Goal: Transaction & Acquisition: Subscribe to service/newsletter

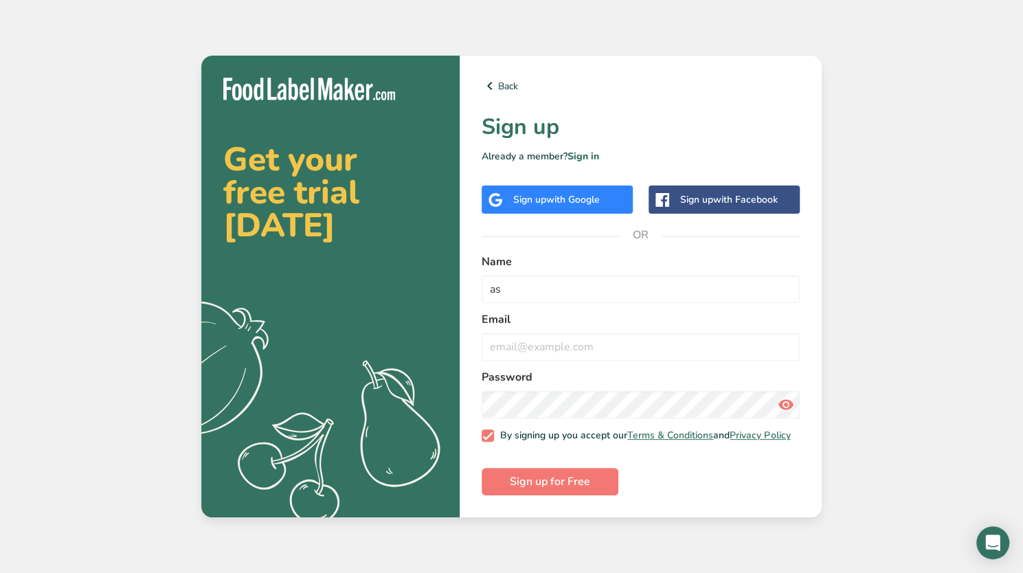
type input "a"
type input "Asiyah"
click at [526, 343] on input "email" at bounding box center [641, 346] width 318 height 27
type input "A"
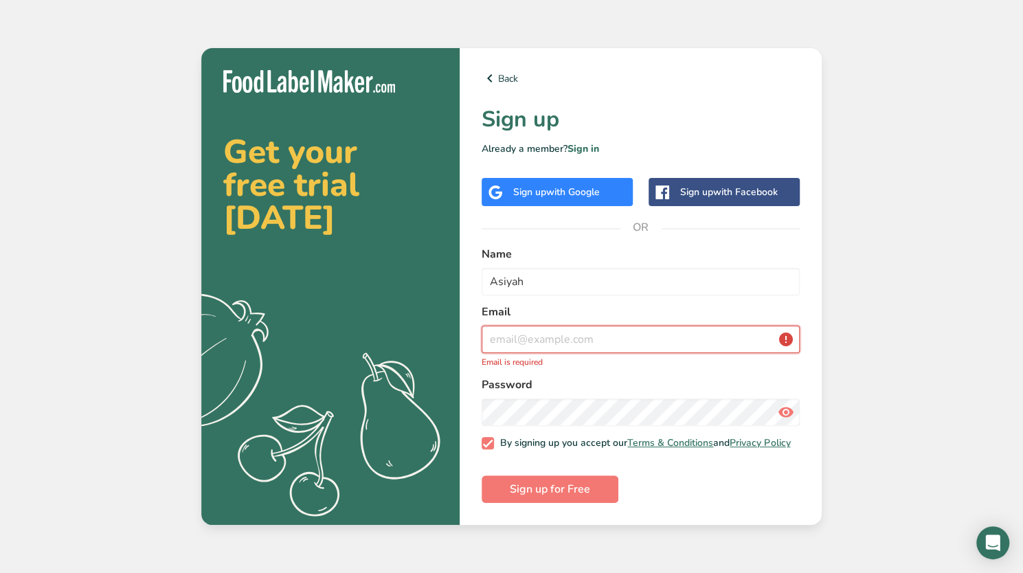
click at [606, 332] on input "email" at bounding box center [641, 339] width 318 height 27
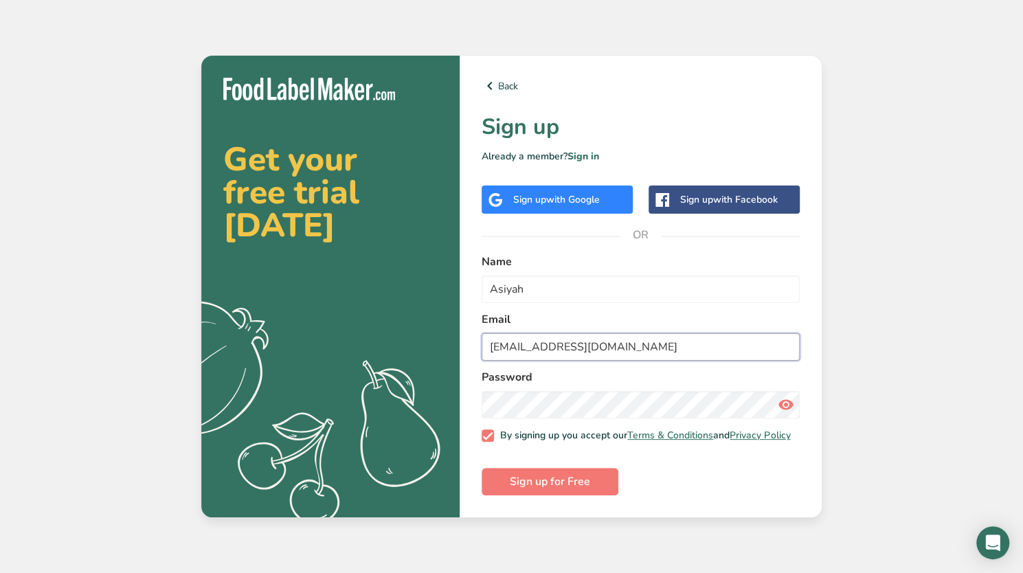
type input "asiyahamdan@hotmail.com"
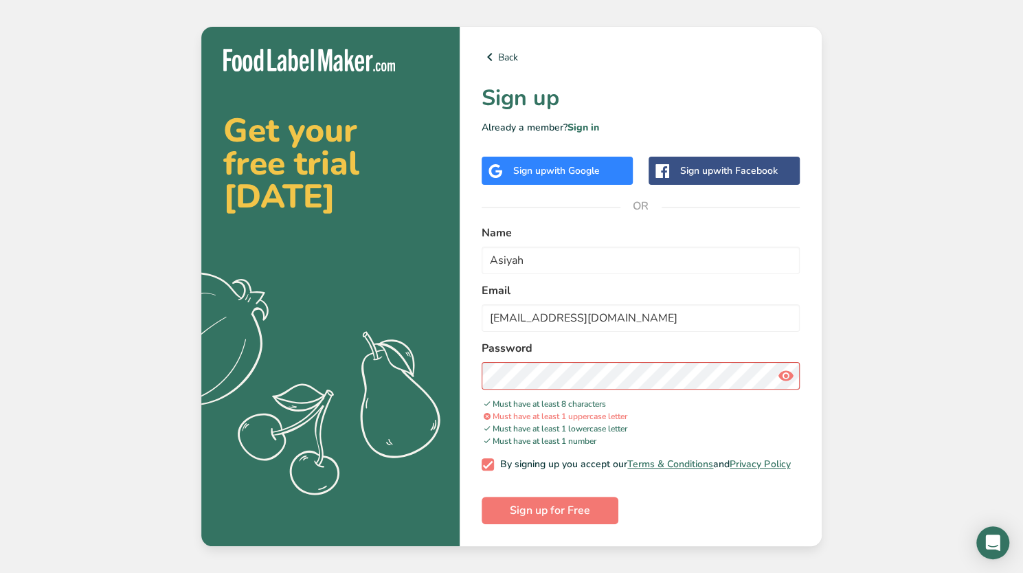
click at [783, 364] on icon at bounding box center [786, 376] width 16 height 25
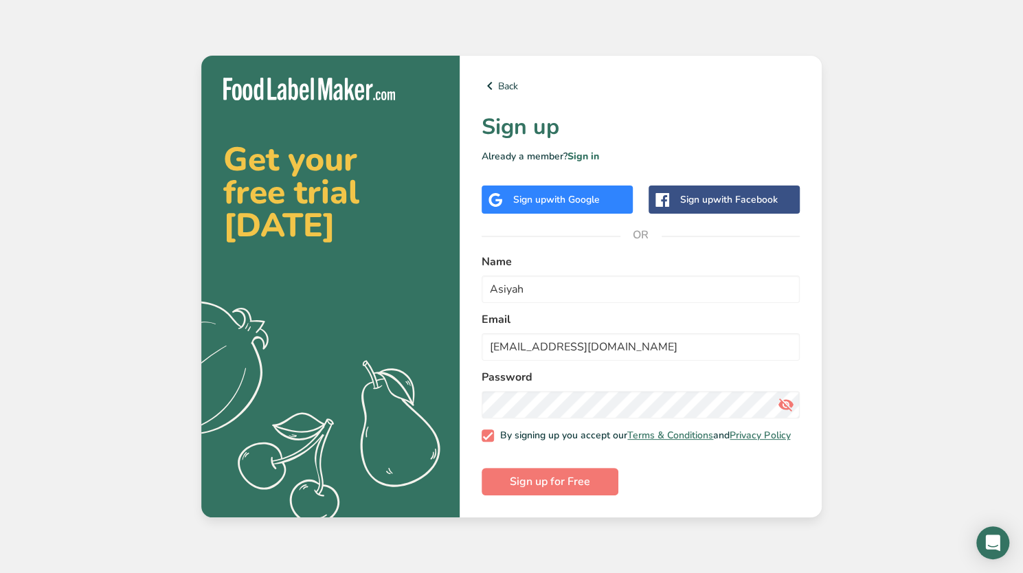
click at [553, 504] on div "Back Sign up Already a member? Sign in Sign up with Google Sign up with Faceboo…" at bounding box center [641, 287] width 362 height 462
click at [559, 488] on span "Sign up for Free" at bounding box center [550, 481] width 80 height 16
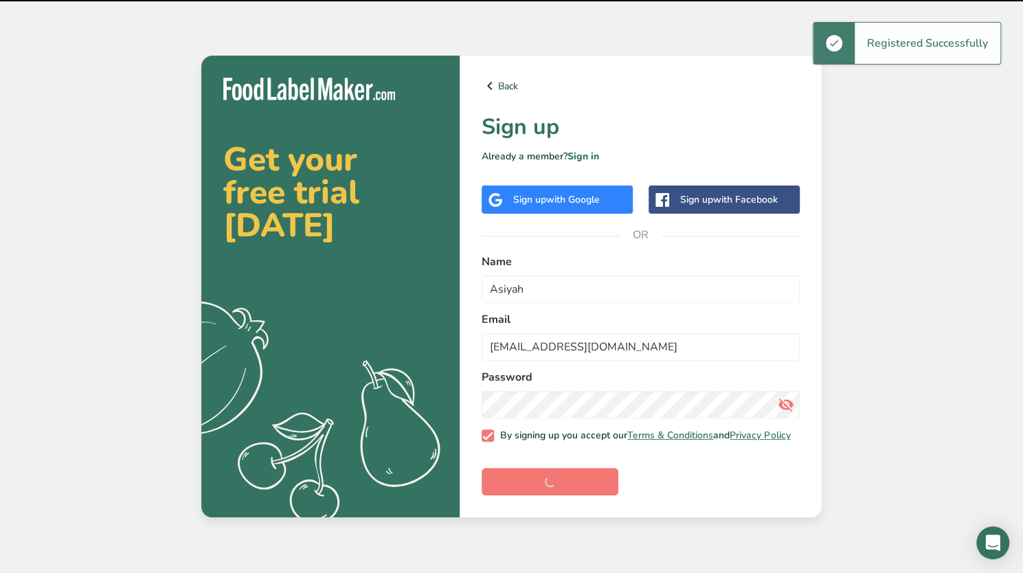
click at [581, 193] on span "with Google" at bounding box center [573, 199] width 54 height 13
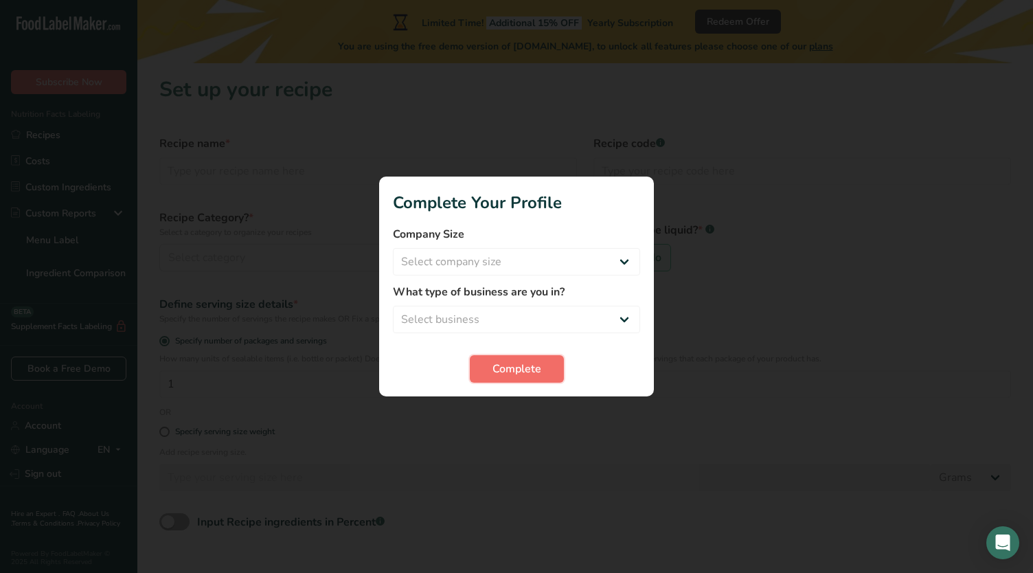
click at [513, 372] on span "Complete" at bounding box center [517, 369] width 49 height 16
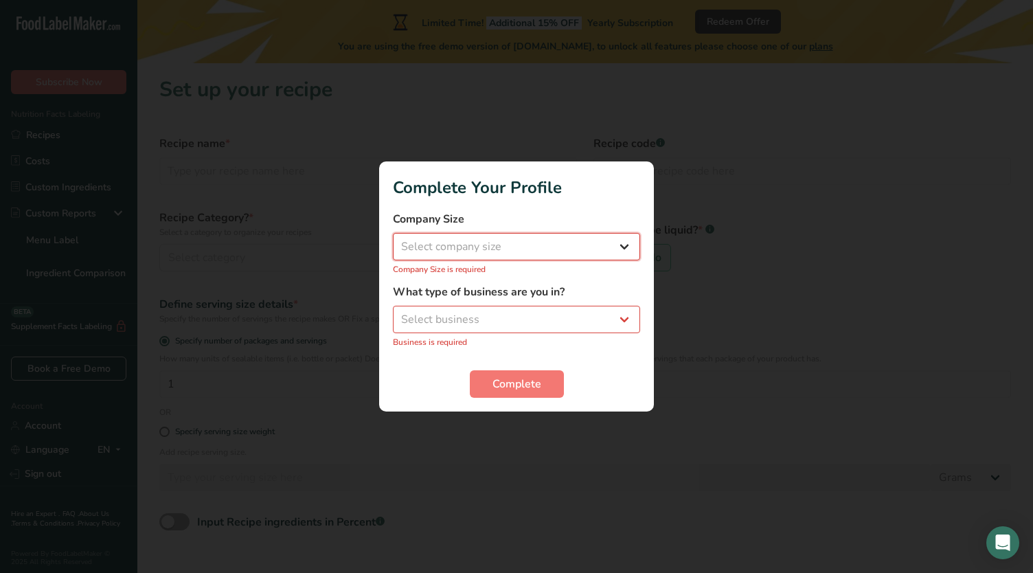
click at [510, 250] on select "Select company size Fewer than 10 Employees 10 to 50 Employees 51 to 500 Employ…" at bounding box center [516, 246] width 247 height 27
click at [511, 257] on select "Select company size Fewer than 10 Employees 10 to 50 Employees 51 to 500 Employ…" at bounding box center [516, 246] width 247 height 27
click at [481, 335] on div "What type of business are you in? Select business Packaged Food Manufacturer Re…" at bounding box center [516, 316] width 247 height 65
click at [489, 324] on select "Select business Packaged Food Manufacturer Restaurant & Cafe Bakery Meal Plans …" at bounding box center [516, 319] width 247 height 27
select select "1"
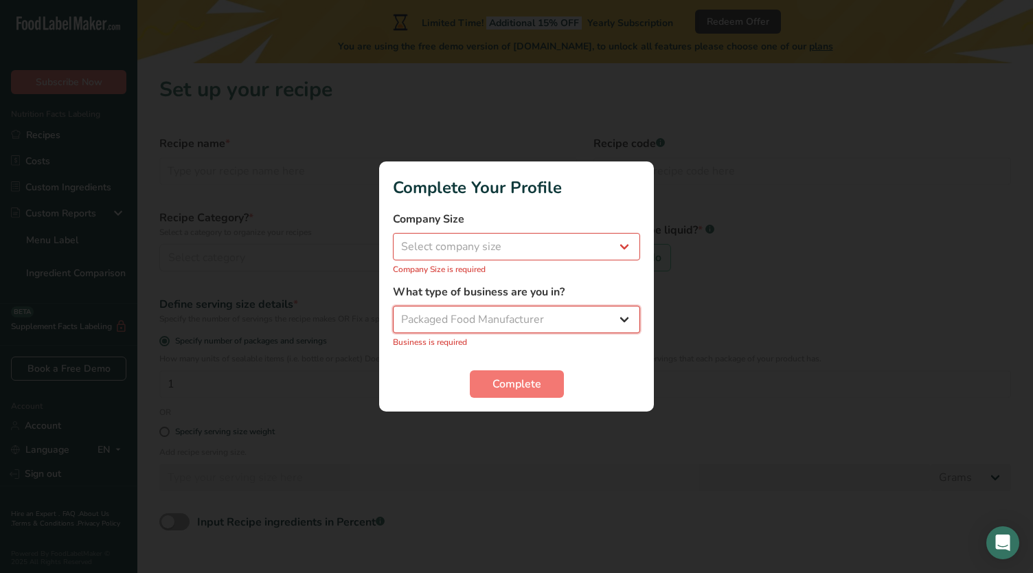
click at [393, 313] on select "Select business Packaged Food Manufacturer Restaurant & Cafe Bakery Meal Plans …" at bounding box center [516, 319] width 247 height 27
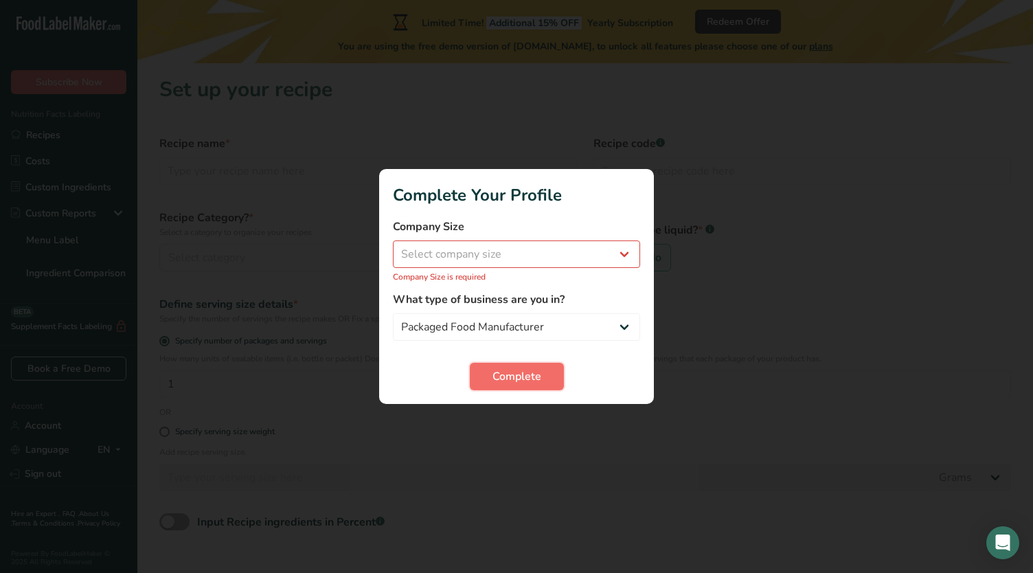
click at [519, 371] on span "Complete" at bounding box center [517, 376] width 49 height 16
click at [524, 375] on span "Complete" at bounding box center [517, 376] width 49 height 16
click at [505, 252] on select "Select company size Fewer than 10 Employees 10 to 50 Employees 51 to 500 Employ…" at bounding box center [516, 254] width 247 height 27
select select "1"
click at [393, 248] on select "Select company size Fewer than 10 Employees 10 to 50 Employees 51 to 500 Employ…" at bounding box center [516, 254] width 247 height 27
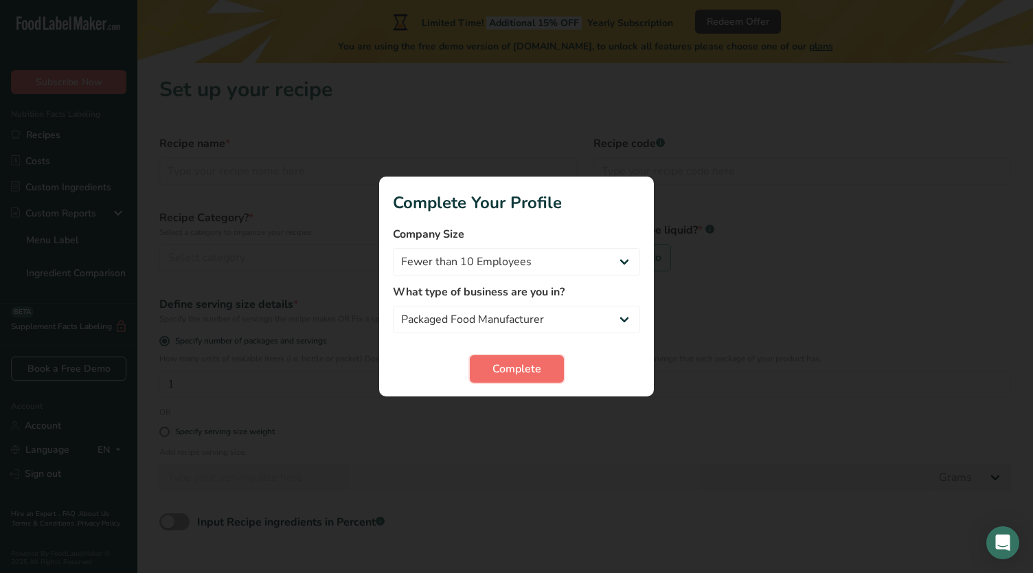
click at [516, 359] on button "Complete" at bounding box center [517, 368] width 94 height 27
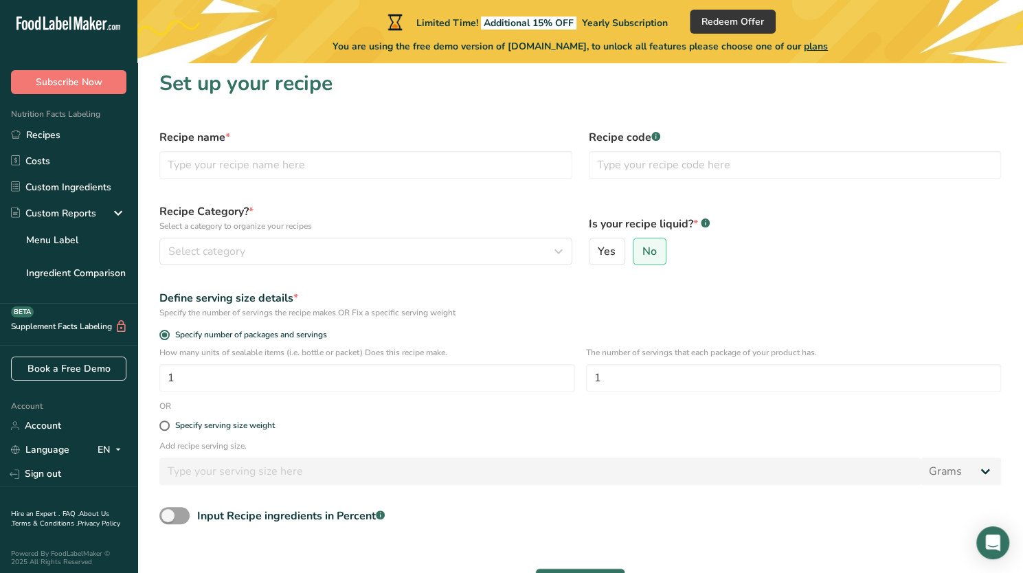
scroll to position [5, 0]
click at [80, 184] on link "Custom Ingredients" at bounding box center [68, 187] width 137 height 26
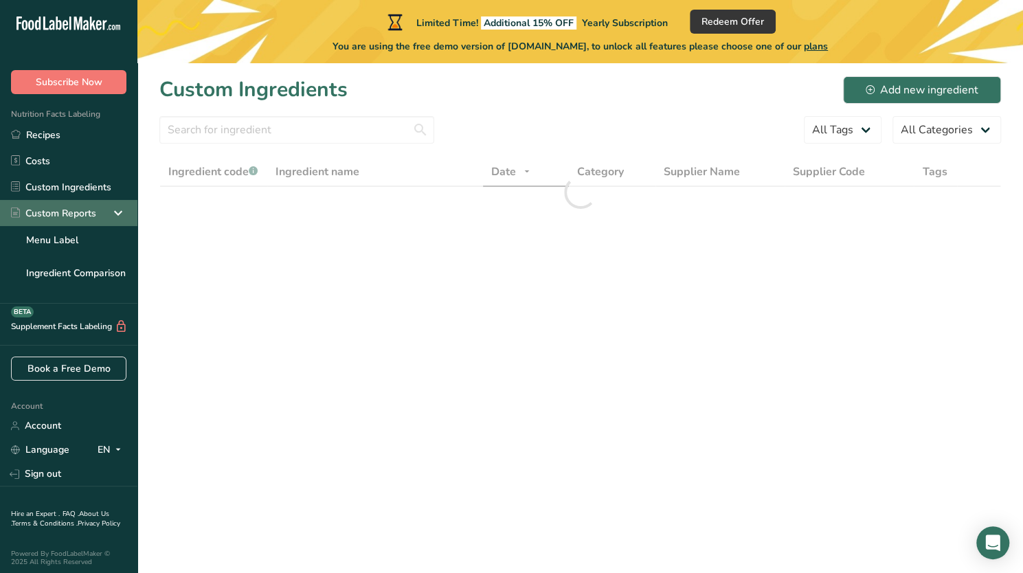
click at [81, 210] on div "Custom Reports" at bounding box center [53, 213] width 85 height 14
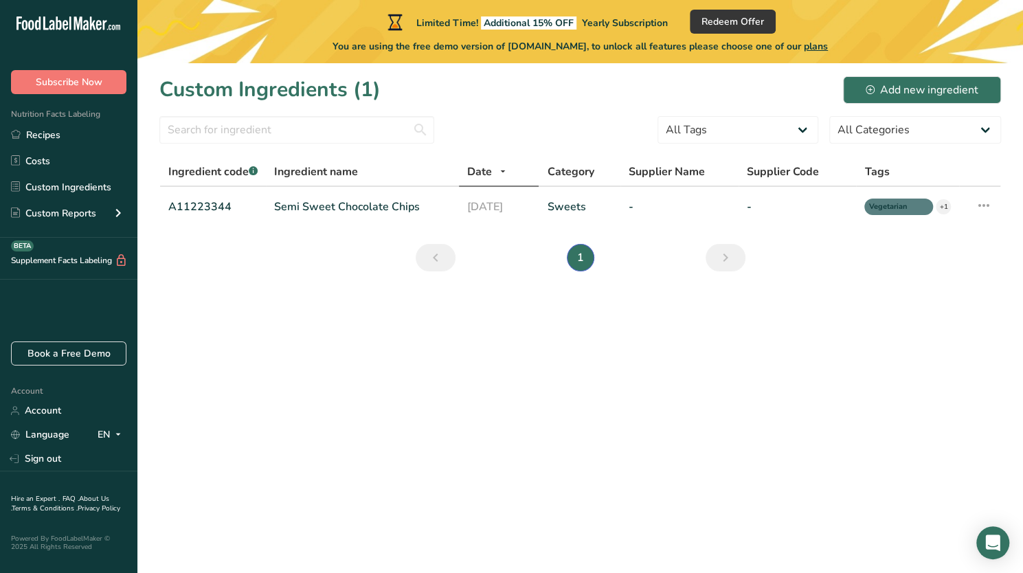
click at [66, 115] on span "Nutrition Facts Labeling" at bounding box center [50, 114] width 100 height 11
click at [66, 136] on link "Recipes" at bounding box center [68, 135] width 137 height 26
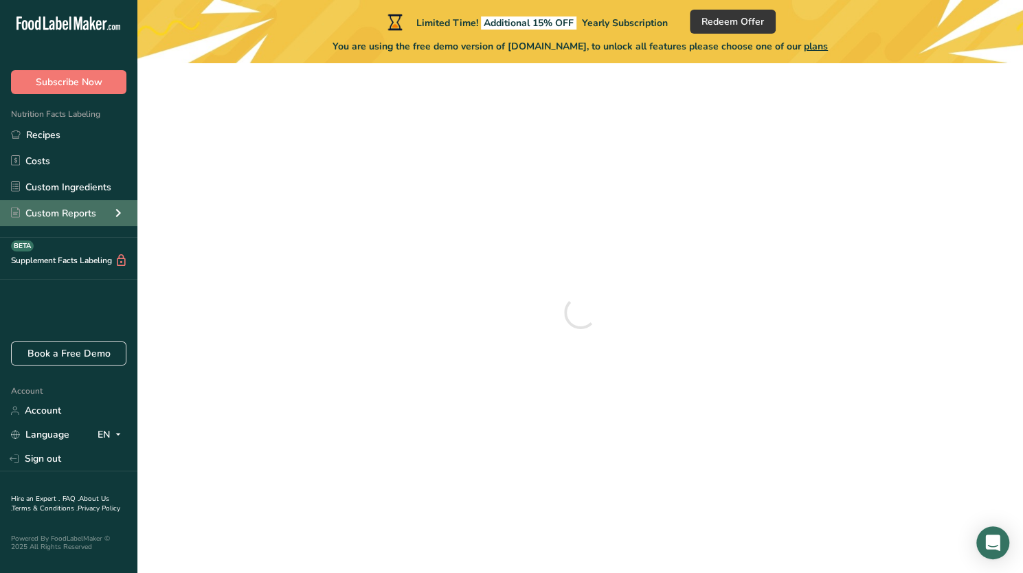
click at [120, 215] on icon at bounding box center [118, 213] width 16 height 25
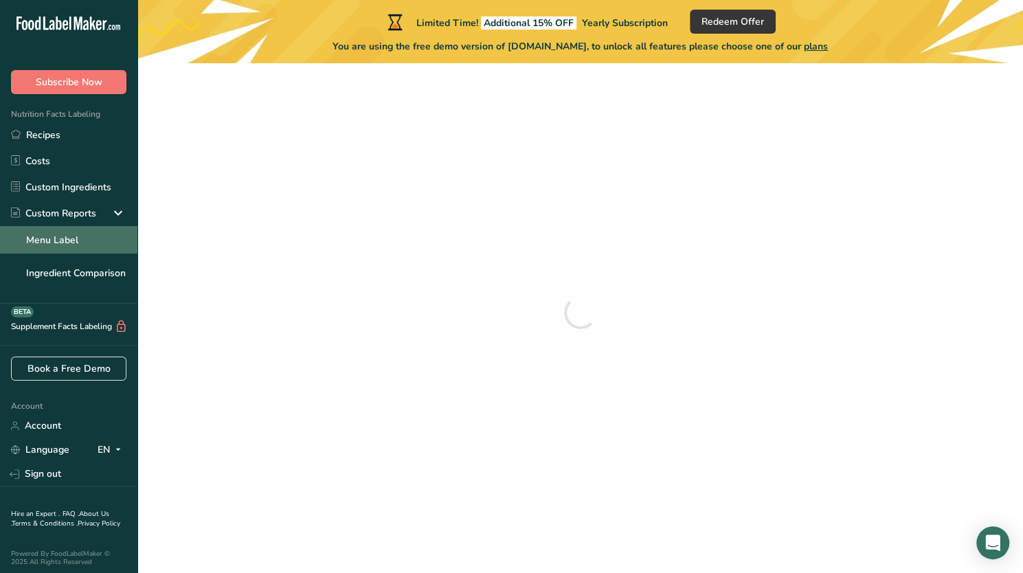
click at [85, 230] on link "Menu Label" at bounding box center [68, 239] width 137 height 27
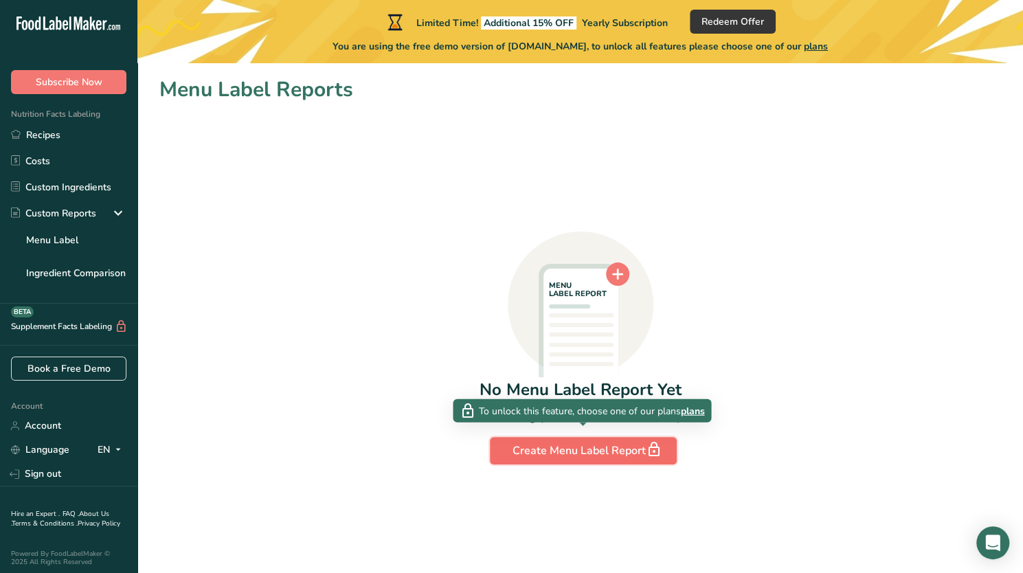
click at [612, 454] on div "Create Menu Label Report" at bounding box center [584, 450] width 142 height 19
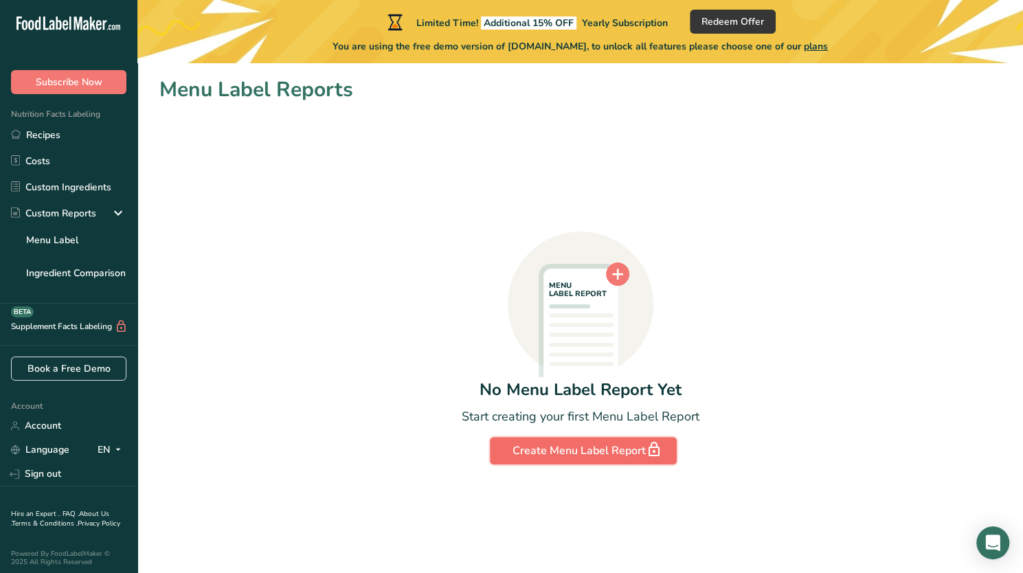
click at [611, 453] on div "Create Menu Label Report" at bounding box center [584, 450] width 142 height 19
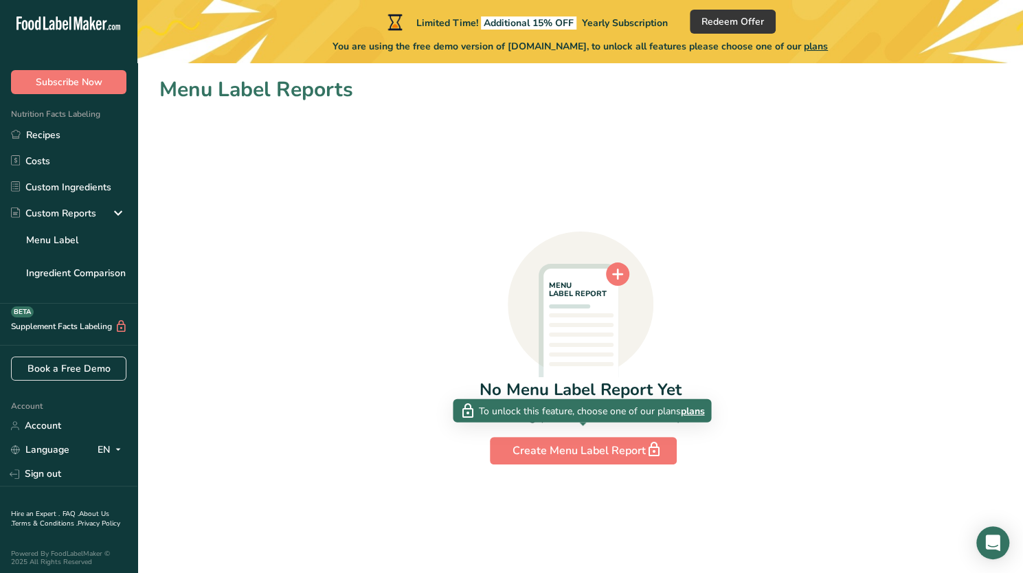
click at [607, 412] on span "To unlock this feature, choose one of our plans" at bounding box center [579, 410] width 201 height 14
